Goal: Information Seeking & Learning: Learn about a topic

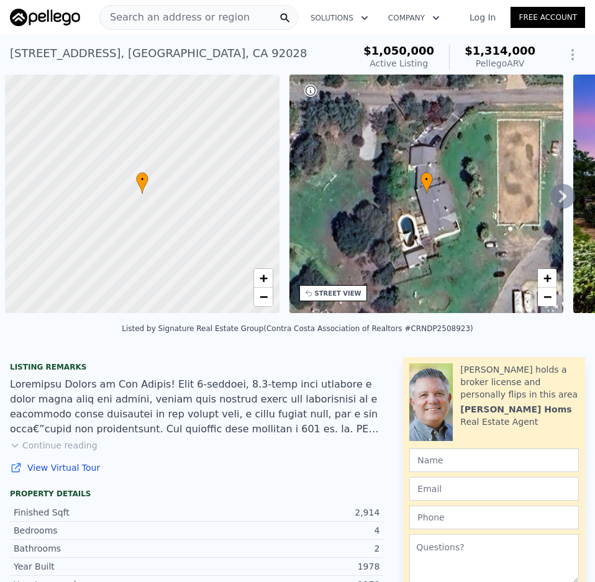
scroll to position [0, 5]
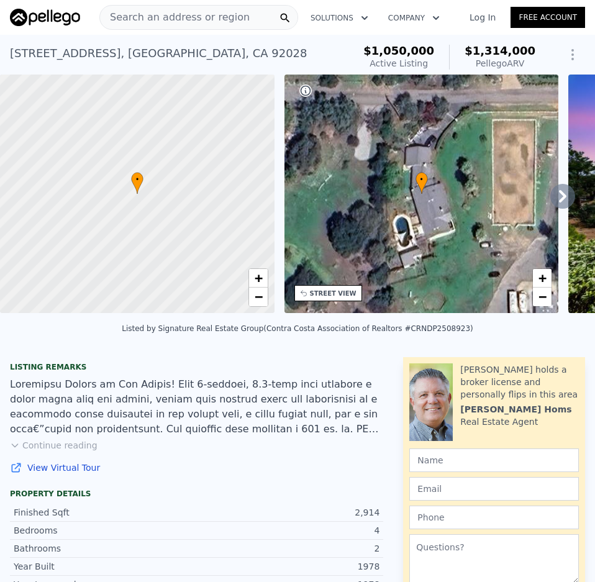
click at [221, 12] on span "Search an address or region" at bounding box center [175, 17] width 150 height 15
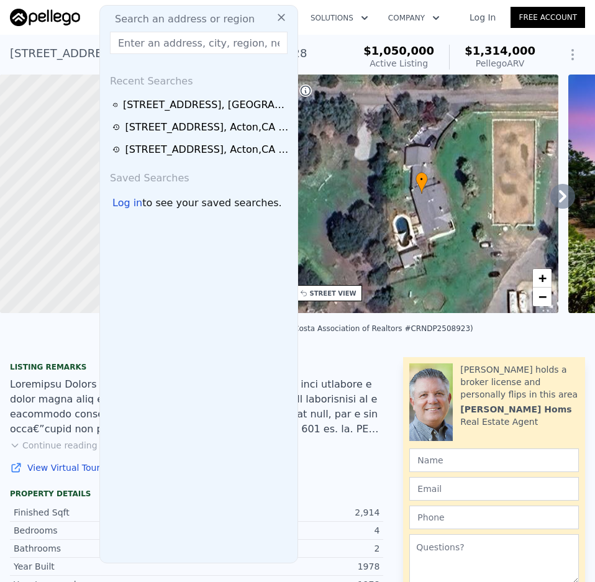
type input "[STREET_ADDRESS]"
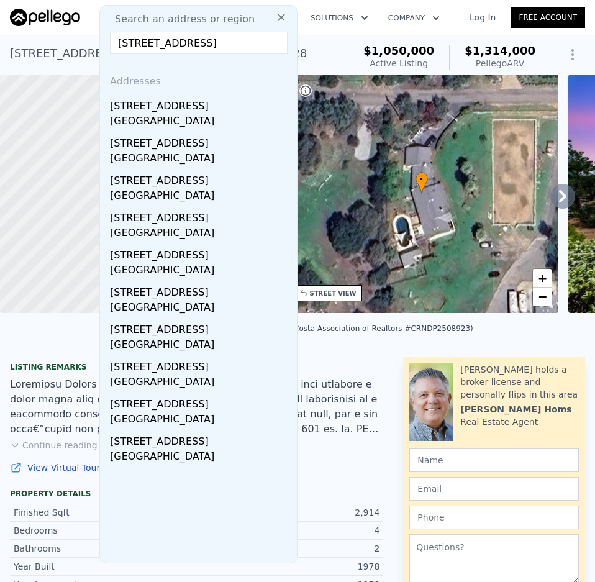
type input "5"
type input "66646"
type input "$ 1,313,000"
type input "$ 107,692"
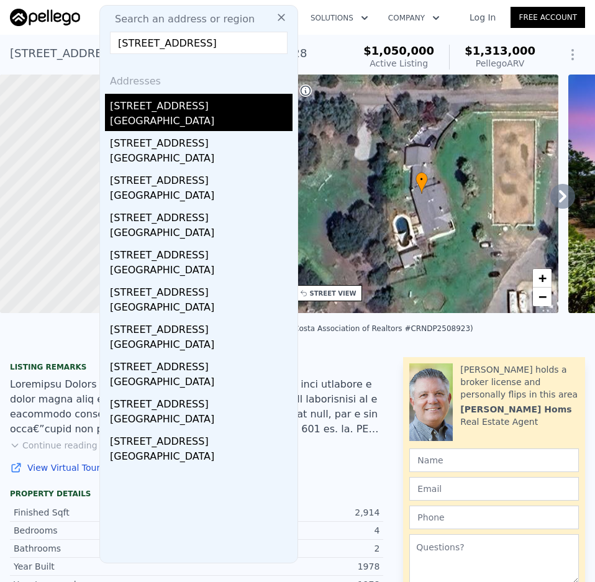
type input "[STREET_ADDRESS]"
click at [169, 117] on div "[GEOGRAPHIC_DATA]" at bounding box center [201, 122] width 183 height 17
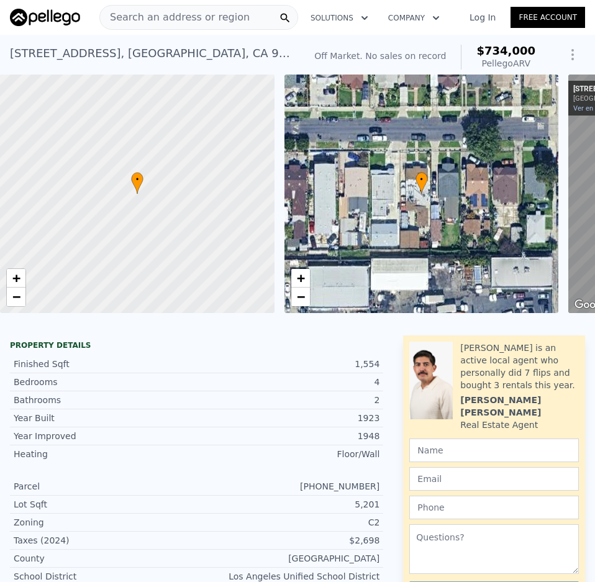
type input "3"
type input "6"
type input "2"
type input "5"
type input "2692"
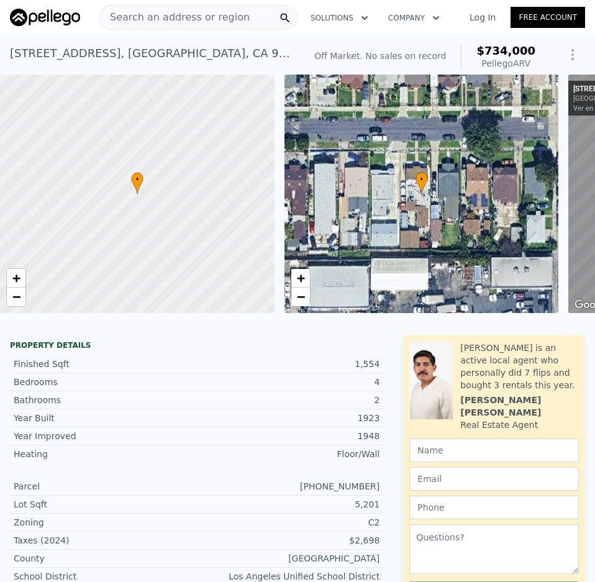
type input "3987"
type input "45302.4"
type input "66646"
type input "$ 1,313,000"
type input "7"
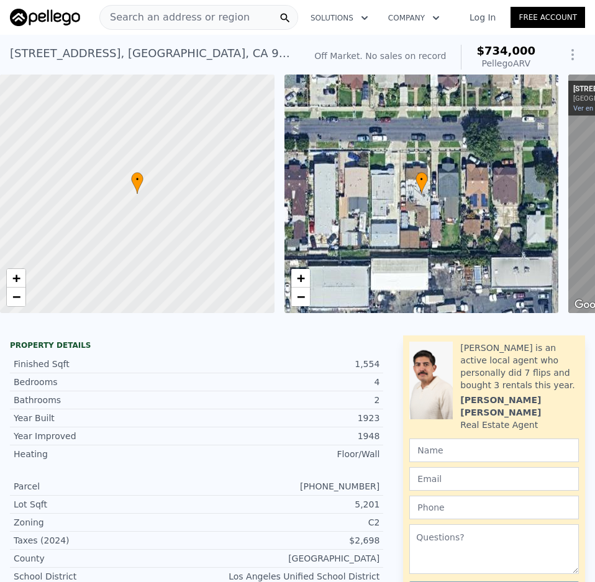
type input "$ 107,692"
